Goal: Transaction & Acquisition: Book appointment/travel/reservation

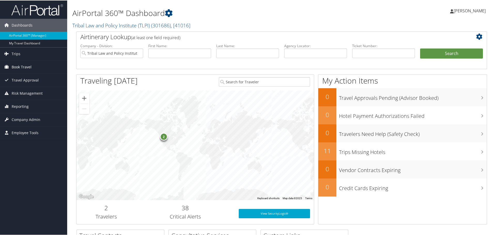
click at [11, 69] on link "Book Travel" at bounding box center [33, 66] width 67 height 13
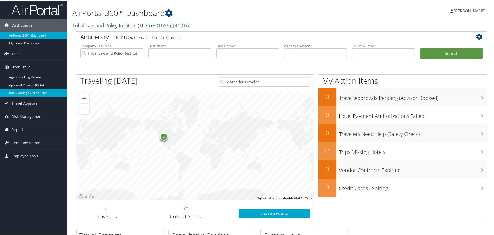
click at [29, 91] on link "Book/Manage Online Trips" at bounding box center [33, 93] width 67 height 8
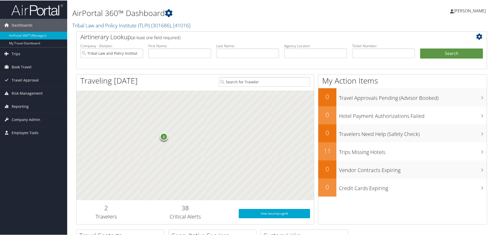
click at [478, 10] on span "[PERSON_NAME]" at bounding box center [469, 10] width 32 height 6
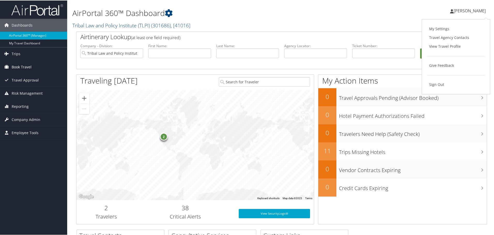
click at [36, 67] on link "Book Travel" at bounding box center [33, 66] width 67 height 13
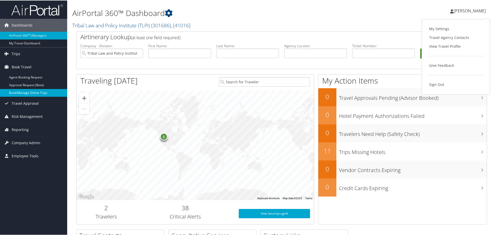
click at [38, 93] on link "Book/Manage Online Trips" at bounding box center [33, 93] width 67 height 8
